Goal: Task Accomplishment & Management: Use online tool/utility

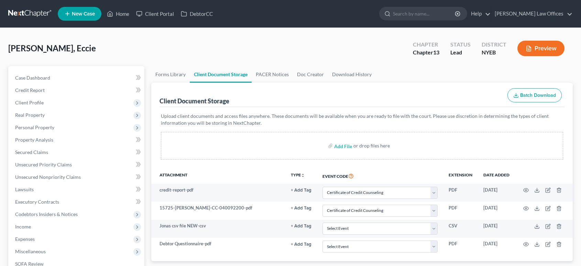
select select "0"
click at [120, 16] on link "Home" at bounding box center [118, 14] width 29 height 12
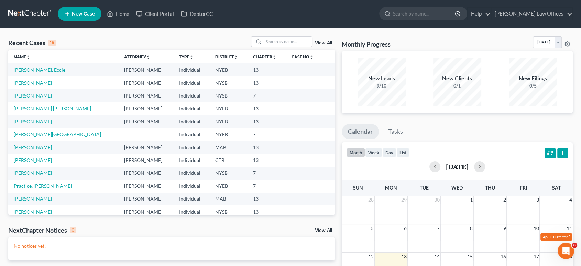
click at [37, 82] on link "[PERSON_NAME]" at bounding box center [33, 83] width 38 height 6
select select "10"
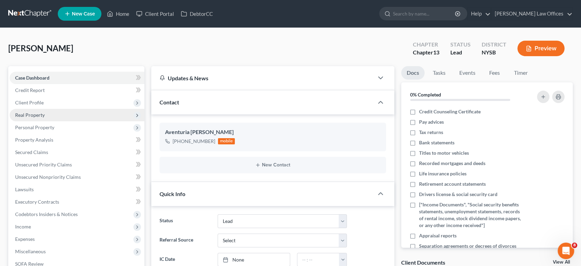
scroll to position [38, 0]
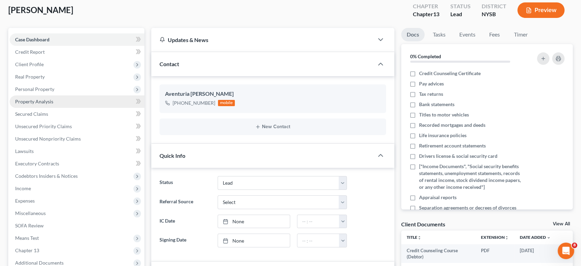
click at [30, 100] on span "Property Analysis" at bounding box center [34, 101] width 38 height 6
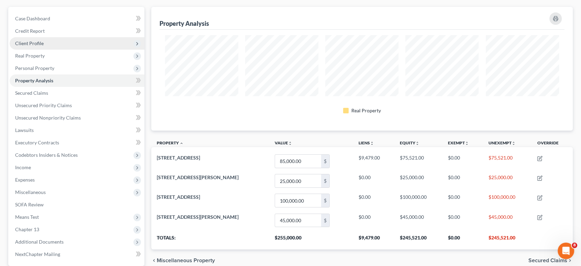
scroll to position [76, 0]
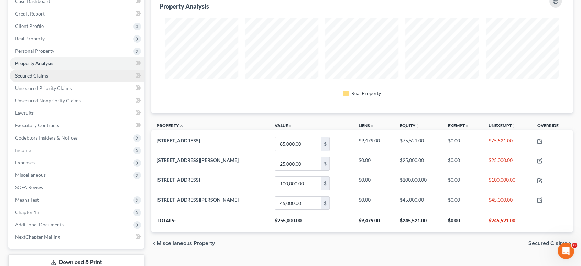
click at [25, 75] on span "Secured Claims" at bounding box center [31, 76] width 33 height 6
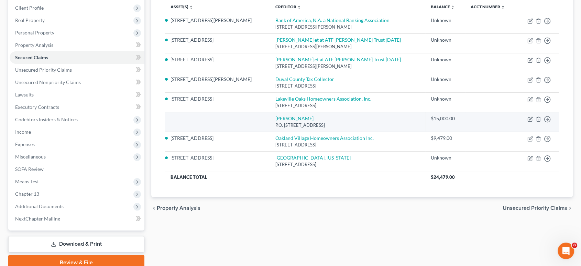
scroll to position [86, 0]
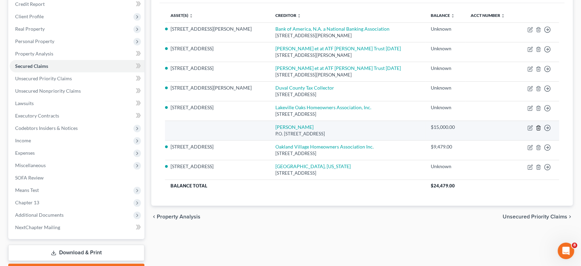
click at [539, 127] on icon "button" at bounding box center [539, 128] width 6 height 6
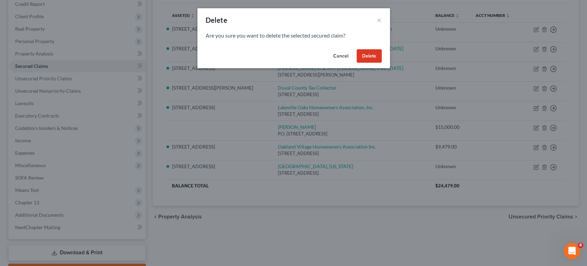
click at [371, 57] on button "Delete" at bounding box center [369, 56] width 25 height 14
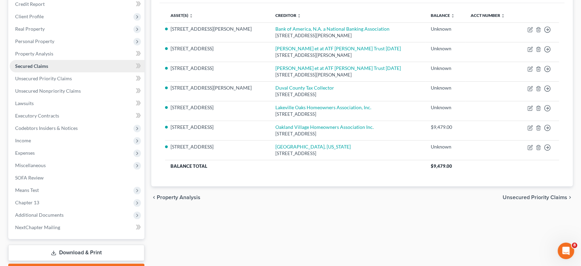
click at [32, 65] on span "Secured Claims" at bounding box center [31, 66] width 33 height 6
click at [33, 29] on span "Real Property" at bounding box center [30, 29] width 30 height 6
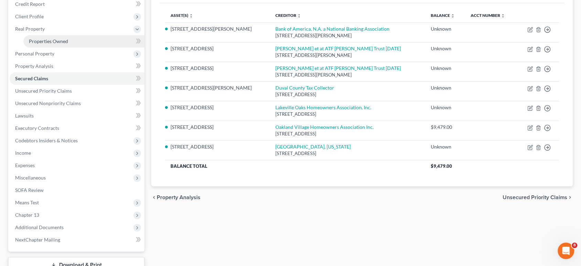
click at [40, 40] on span "Properties Owned" at bounding box center [48, 41] width 39 height 6
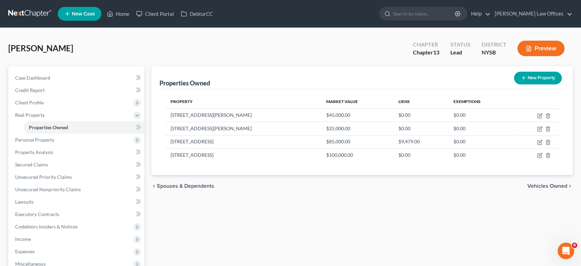
click at [554, 185] on span "Vehicles Owned" at bounding box center [548, 186] width 40 height 6
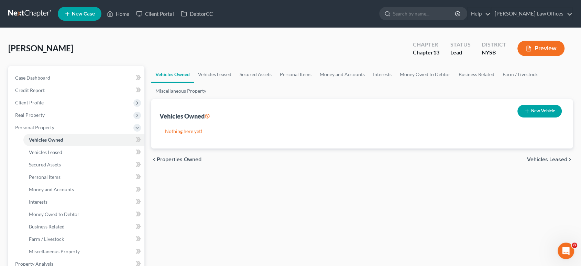
click at [537, 159] on span "Vehicles Leased" at bounding box center [547, 159] width 40 height 6
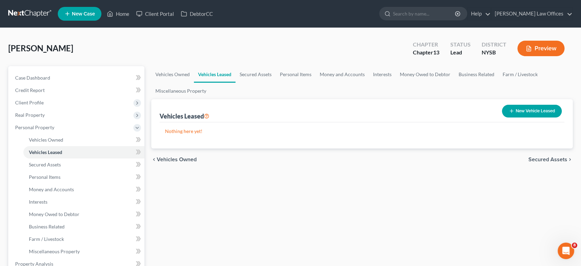
click at [536, 157] on span "Secured Assets" at bounding box center [548, 159] width 39 height 6
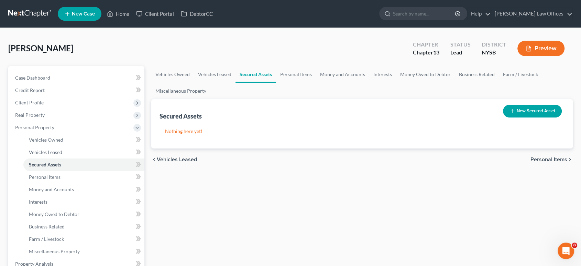
click at [539, 160] on span "Personal Items" at bounding box center [549, 159] width 37 height 6
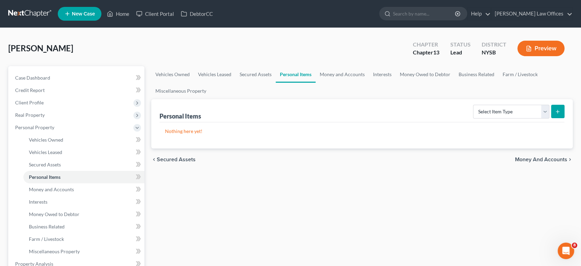
click at [539, 160] on span "Money and Accounts" at bounding box center [541, 159] width 52 height 6
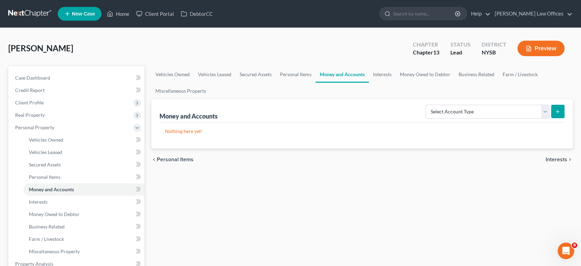
click at [553, 159] on span "Interests" at bounding box center [557, 159] width 22 height 6
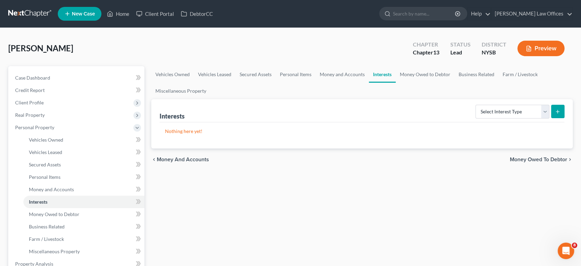
click at [537, 159] on span "Money Owed to Debtor" at bounding box center [538, 159] width 57 height 6
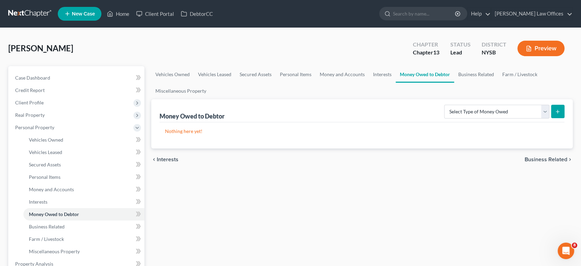
click at [537, 160] on span "Business Related" at bounding box center [546, 159] width 43 height 6
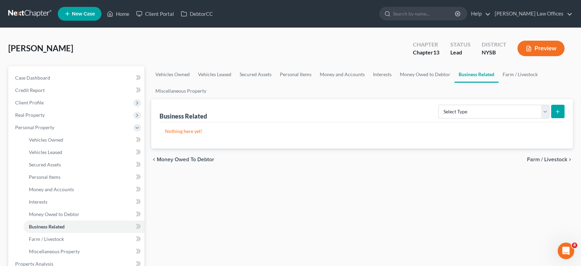
click at [537, 160] on span "Farm / Livestock" at bounding box center [547, 159] width 40 height 6
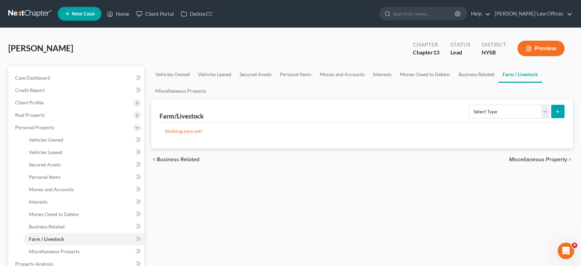
click at [537, 161] on span "Miscellaneous Property" at bounding box center [538, 159] width 58 height 6
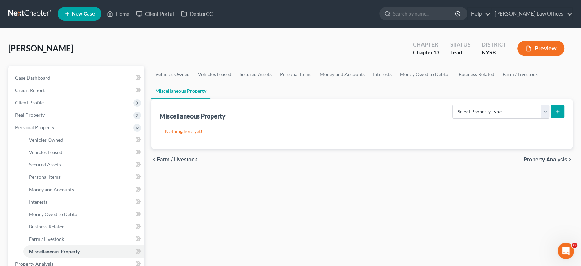
click at [537, 159] on span "Property Analysis" at bounding box center [546, 159] width 44 height 6
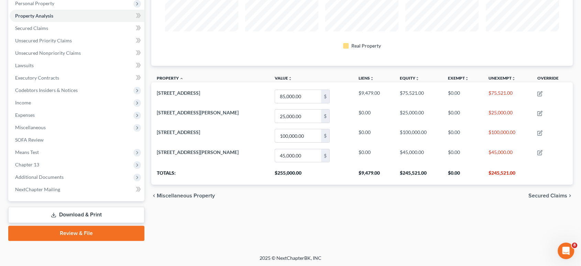
scroll to position [124, 0]
click at [534, 196] on span "Secured Claims" at bounding box center [548, 195] width 39 height 6
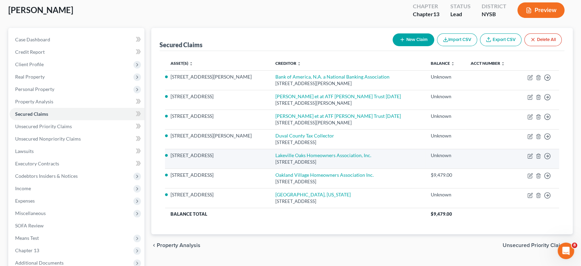
scroll to position [76, 0]
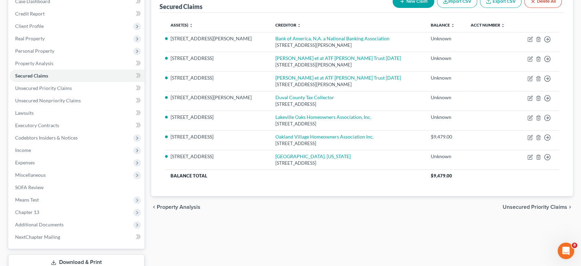
click at [541, 205] on span "Unsecured Priority Claims" at bounding box center [535, 207] width 65 height 6
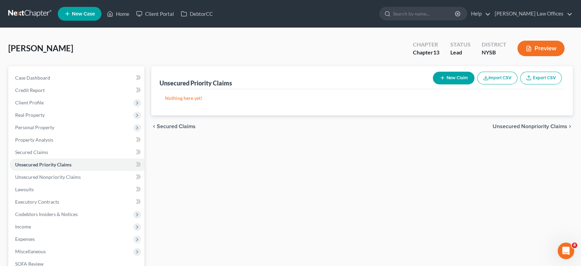
click at [522, 127] on span "Unsecured Nonpriority Claims" at bounding box center [530, 126] width 75 height 6
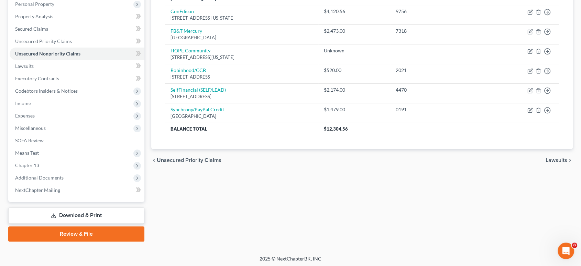
scroll to position [124, 0]
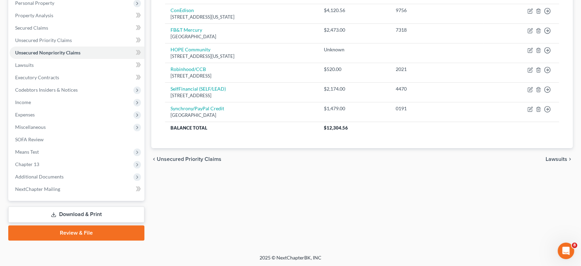
click at [555, 159] on span "Lawsuits" at bounding box center [557, 159] width 22 height 6
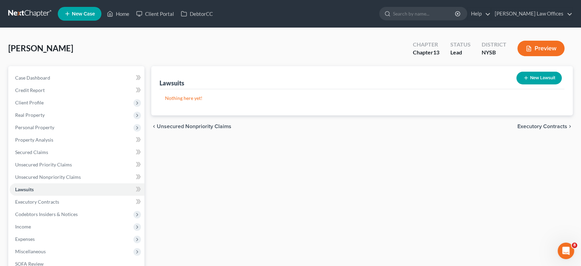
click at [543, 129] on div "chevron_left Unsecured Nonpriority Claims Executory Contracts chevron_right" at bounding box center [362, 126] width 422 height 22
click at [543, 128] on span "Executory Contracts" at bounding box center [543, 126] width 50 height 6
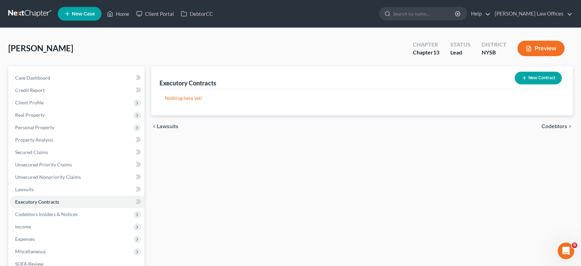
click at [545, 126] on span "Codebtors" at bounding box center [555, 126] width 26 height 6
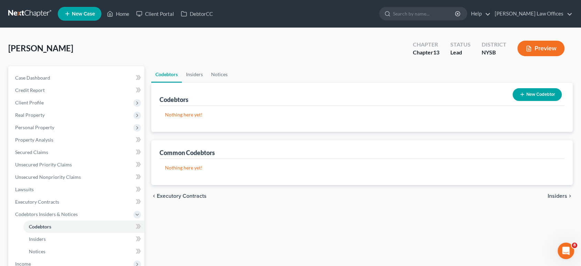
scroll to position [161, 0]
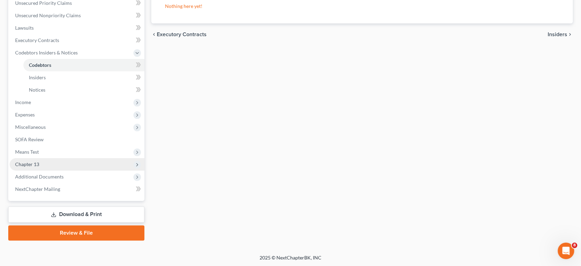
click at [28, 162] on span "Chapter 13" at bounding box center [27, 164] width 24 height 6
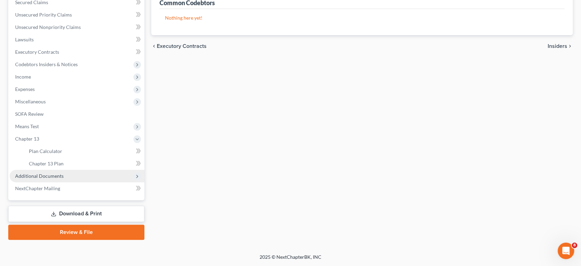
scroll to position [149, 0]
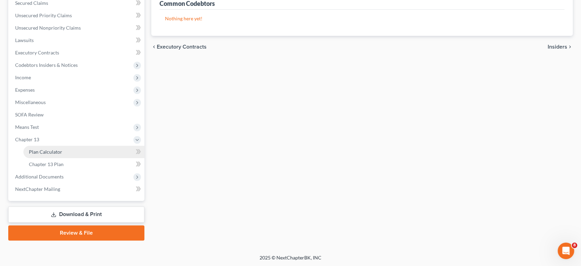
click at [40, 153] on span "Plan Calculator" at bounding box center [45, 152] width 33 height 6
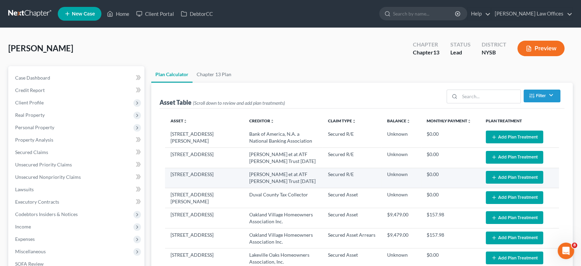
select select "59"
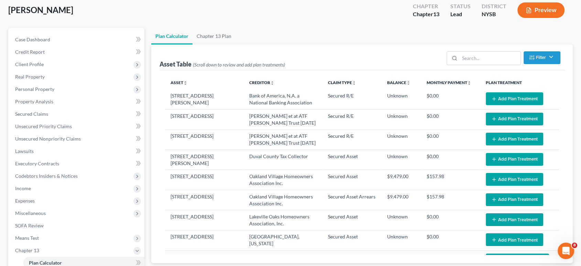
click at [534, 10] on button "Preview" at bounding box center [541, 9] width 47 height 15
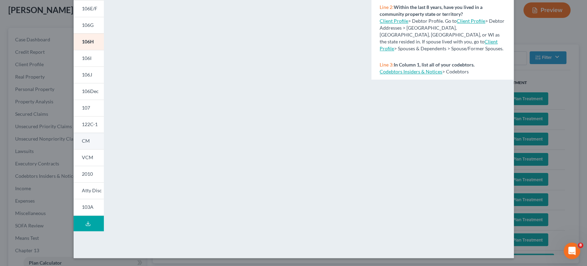
click at [83, 140] on span "CM" at bounding box center [86, 141] width 8 height 6
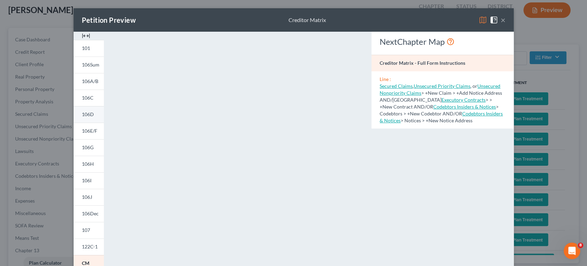
click at [85, 115] on span "106D" at bounding box center [88, 114] width 12 height 6
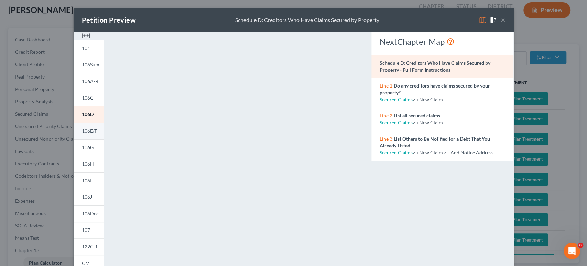
click at [84, 129] on span "106E/F" at bounding box center [89, 131] width 15 height 6
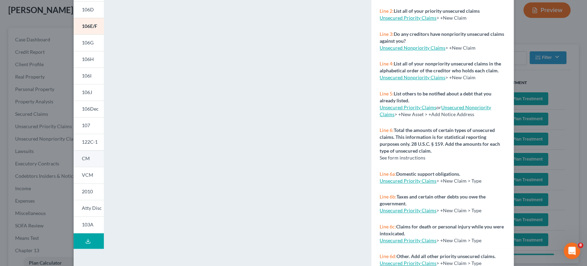
scroll to position [122, 0]
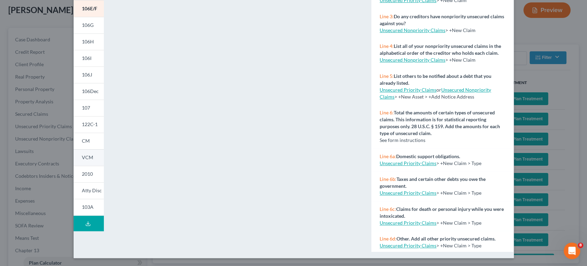
click at [83, 155] on span "VCM" at bounding box center [87, 157] width 11 height 6
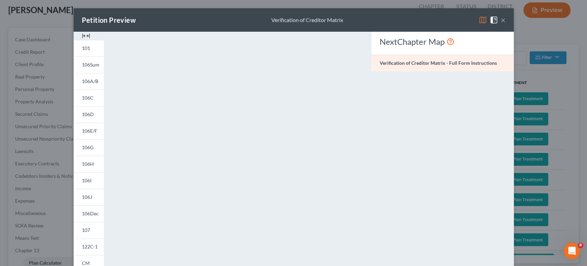
scroll to position [115, 0]
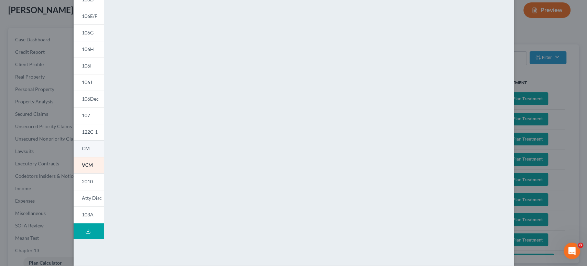
click at [83, 147] on span "CM" at bounding box center [86, 148] width 8 height 6
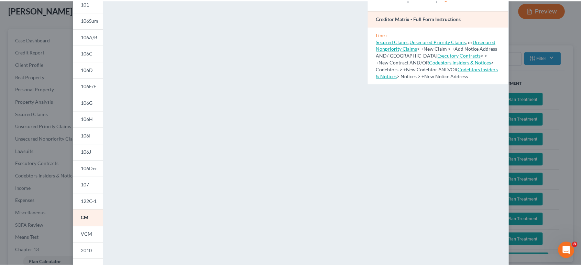
scroll to position [0, 0]
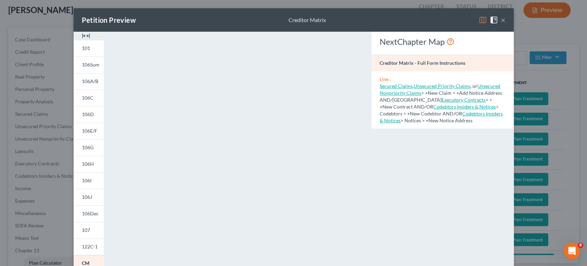
click at [501, 19] on button "×" at bounding box center [503, 20] width 5 height 8
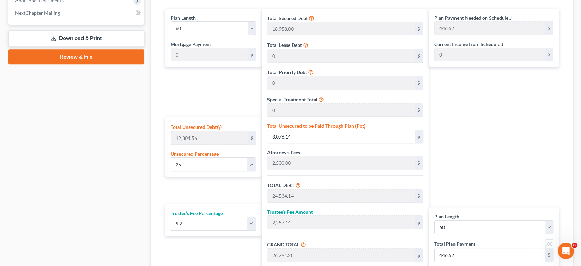
scroll to position [325, 0]
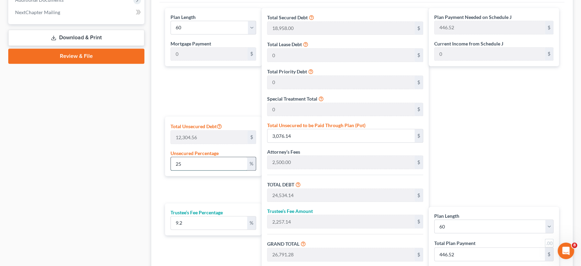
click at [197, 163] on input "25" at bounding box center [209, 163] width 77 height 13
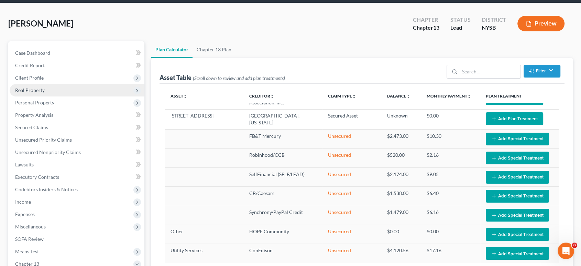
scroll to position [38, 0]
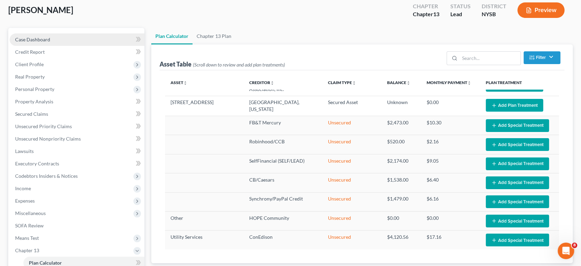
click at [32, 40] on span "Case Dashboard" at bounding box center [32, 39] width 35 height 6
